Goal: Task Accomplishment & Management: Manage account settings

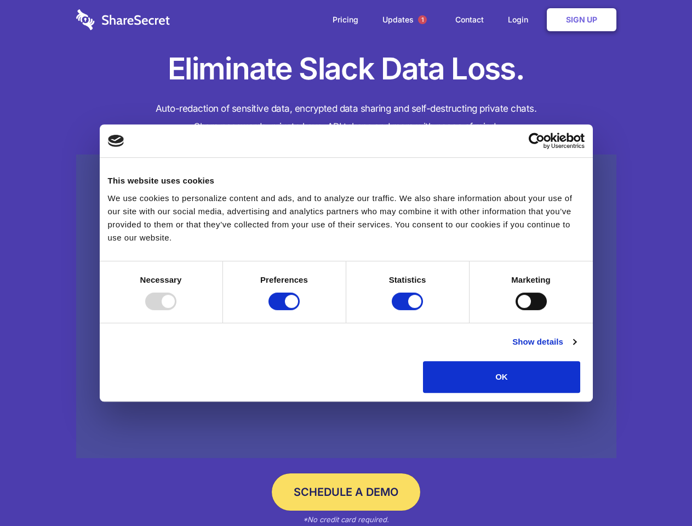
click at [176, 310] on div at bounding box center [160, 302] width 31 height 18
click at [300, 310] on input "Preferences" at bounding box center [283, 302] width 31 height 18
checkbox input "false"
click at [409, 310] on input "Statistics" at bounding box center [407, 302] width 31 height 18
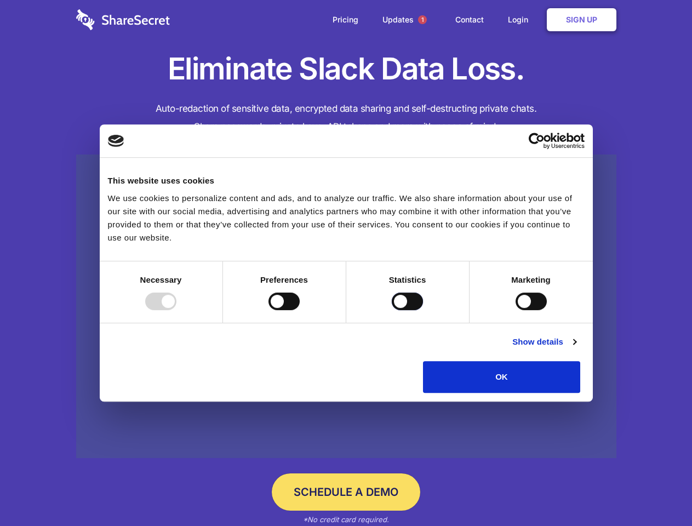
checkbox input "false"
click at [516, 310] on input "Marketing" at bounding box center [531, 302] width 31 height 18
checkbox input "true"
click at [576, 348] on link "Show details" at bounding box center [544, 341] width 64 height 13
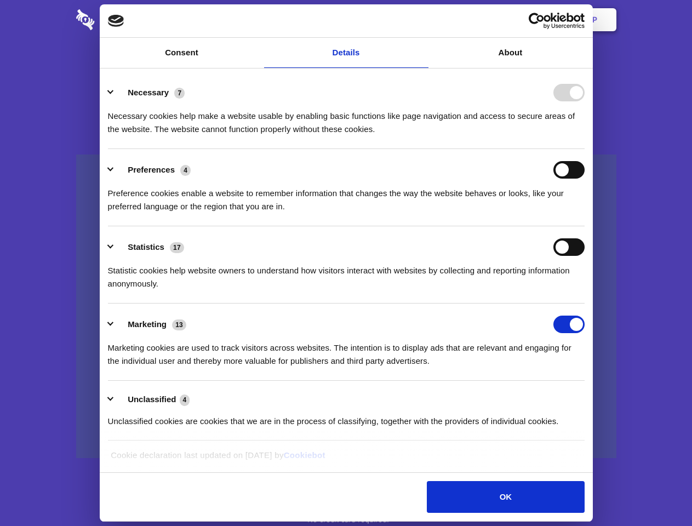
click at [590, 397] on ul "Necessary 7 Necessary cookies help make a website usable by enabling basic func…" at bounding box center [345, 256] width 487 height 369
